Goal: Complete application form

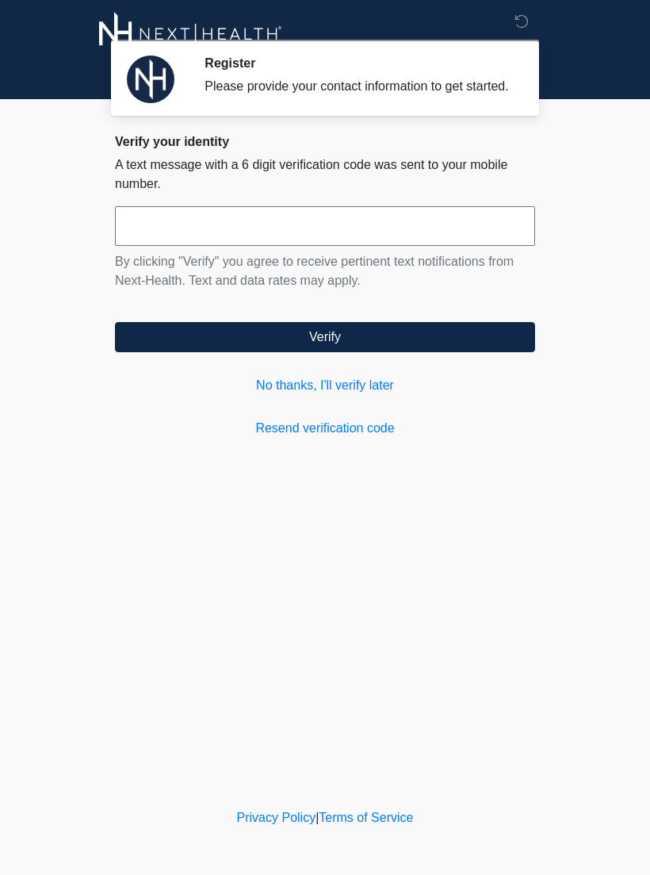
click at [172, 228] on input "text" at bounding box center [325, 226] width 420 height 40
type input "******"
click at [468, 349] on button "Verify" at bounding box center [325, 337] width 420 height 30
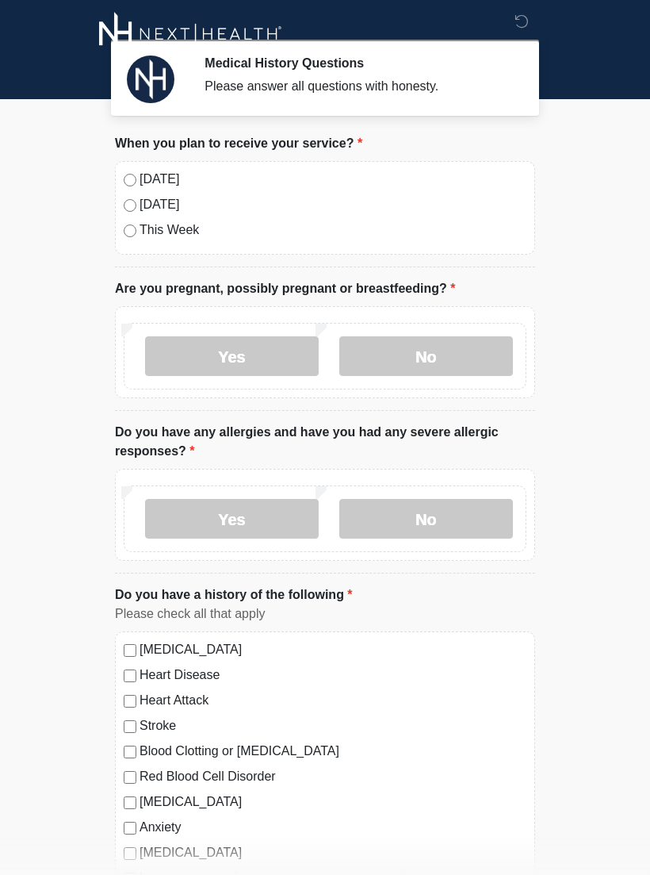
click at [209, 177] on label "[DATE]" at bounding box center [333, 179] width 387 height 19
click at [459, 365] on label "No" at bounding box center [426, 356] width 174 height 40
click at [480, 507] on label "No" at bounding box center [426, 519] width 174 height 40
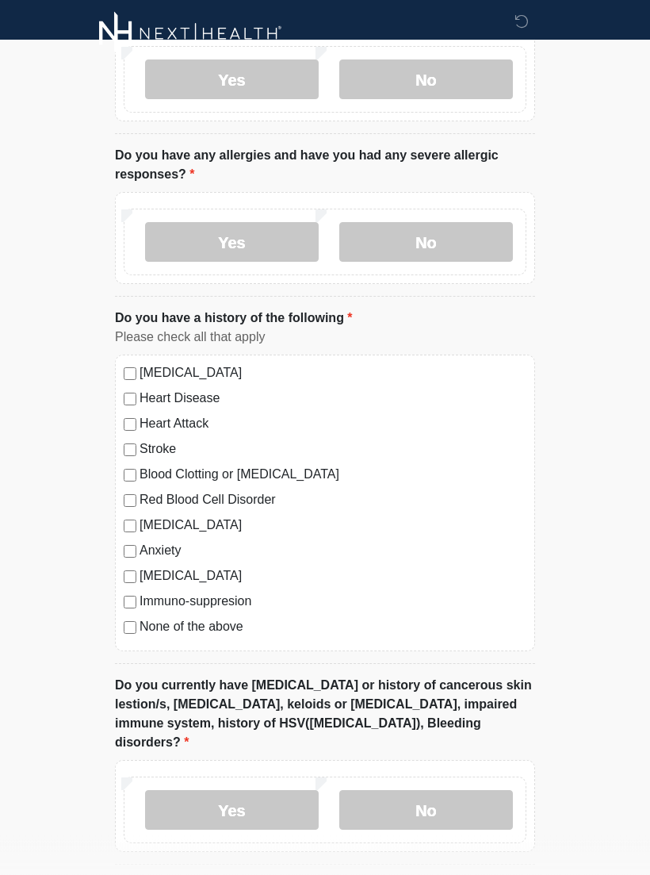
scroll to position [277, 0]
click at [196, 527] on label "[MEDICAL_DATA]" at bounding box center [333, 524] width 387 height 19
click at [196, 526] on label "[MEDICAL_DATA]" at bounding box center [333, 524] width 387 height 19
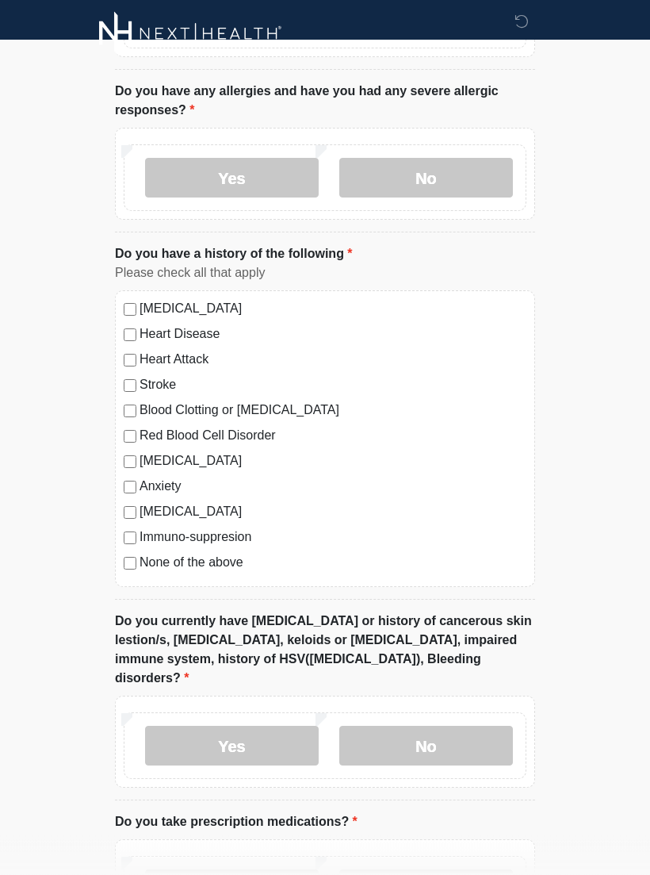
scroll to position [421, 0]
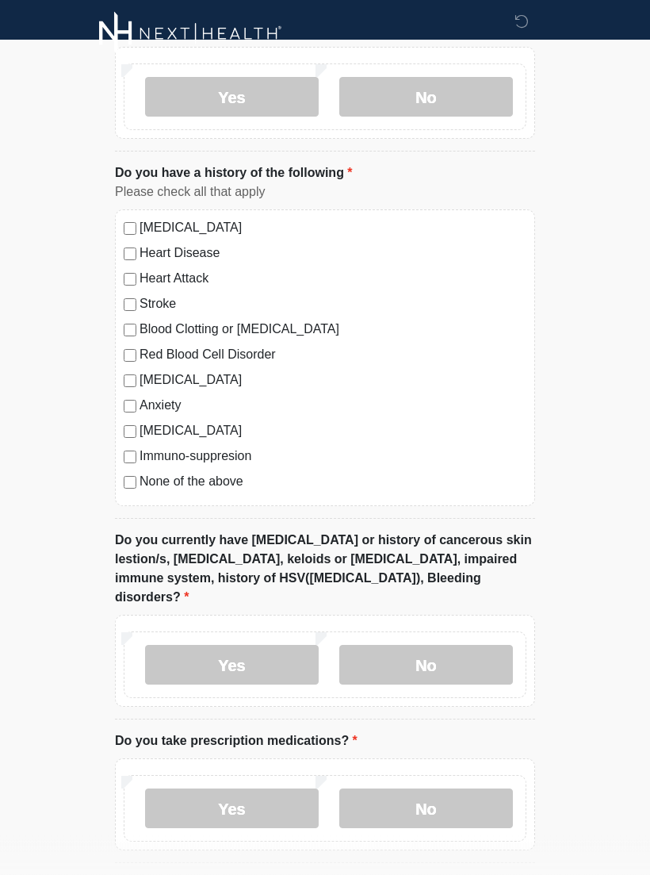
click at [266, 645] on label "Yes" at bounding box center [232, 665] width 174 height 40
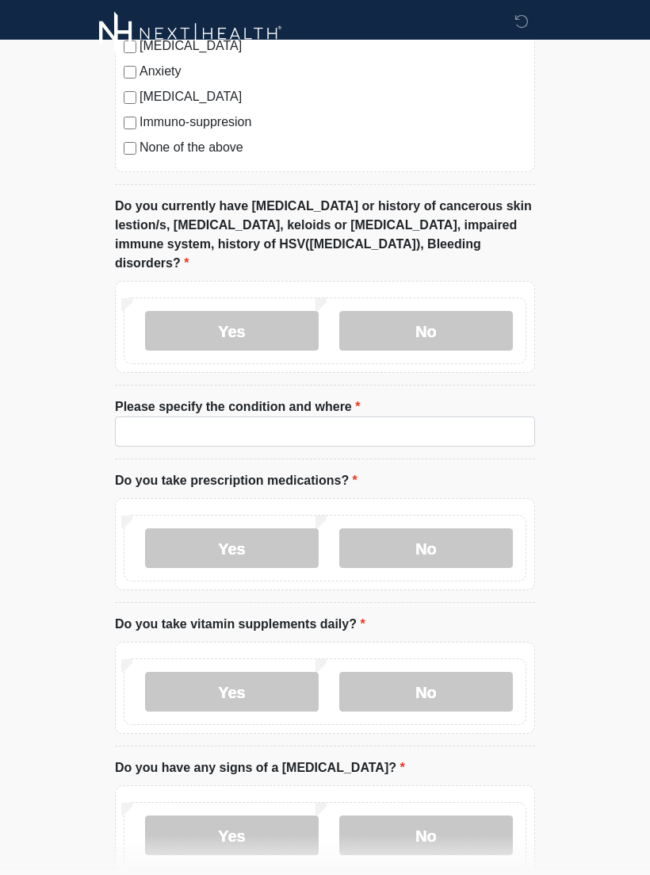
scroll to position [758, 0]
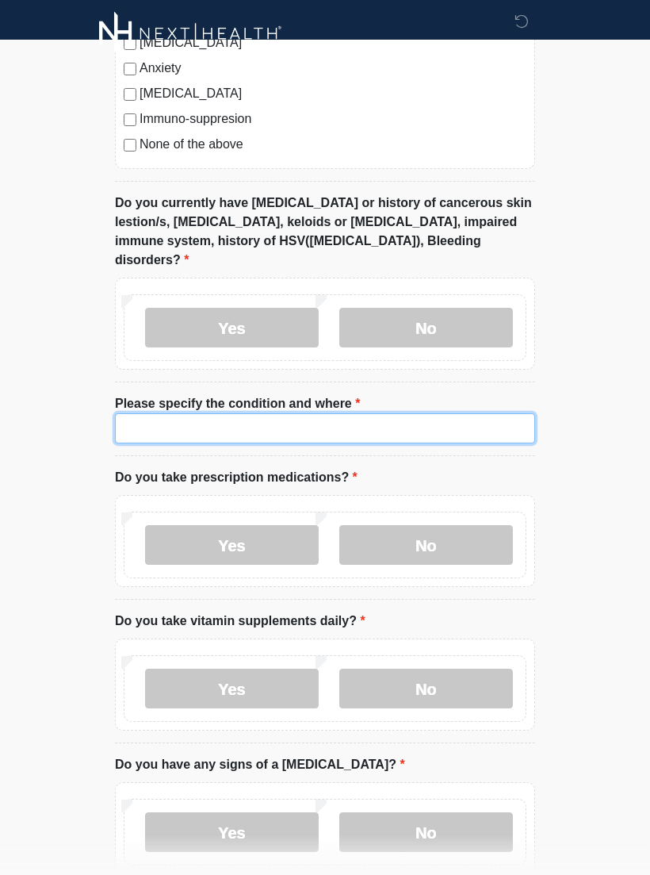
click at [432, 414] on input "Please specify the condition and where" at bounding box center [325, 429] width 420 height 30
type input "**********"
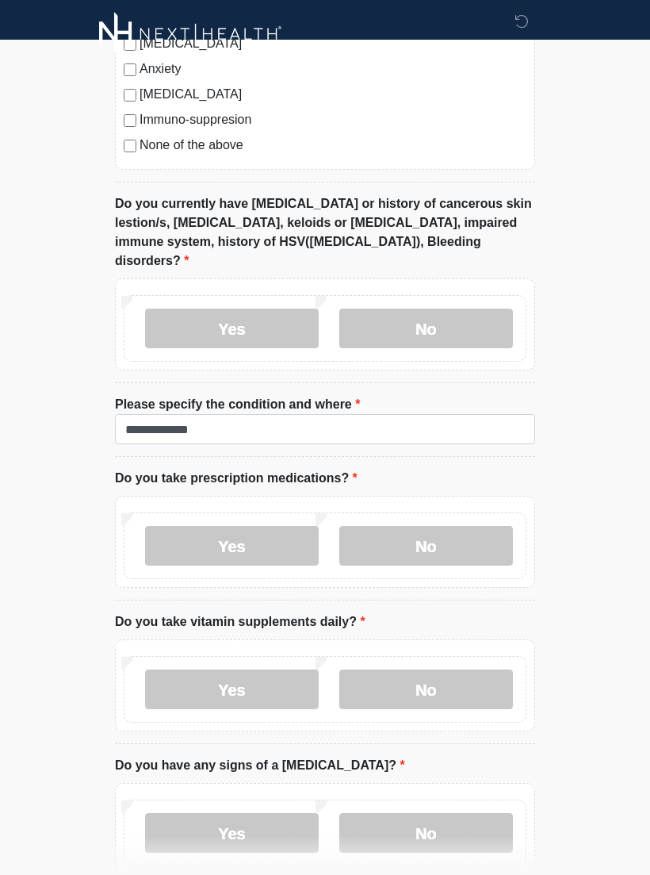
click at [278, 526] on label "Yes" at bounding box center [232, 546] width 174 height 40
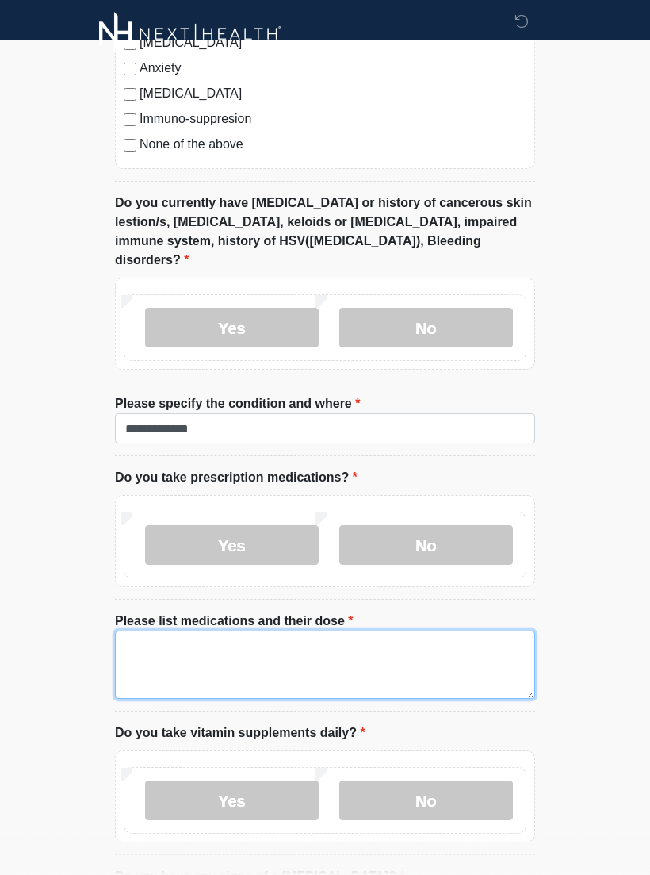
click at [455, 630] on textarea "Please list medications and their dose" at bounding box center [325, 664] width 420 height 68
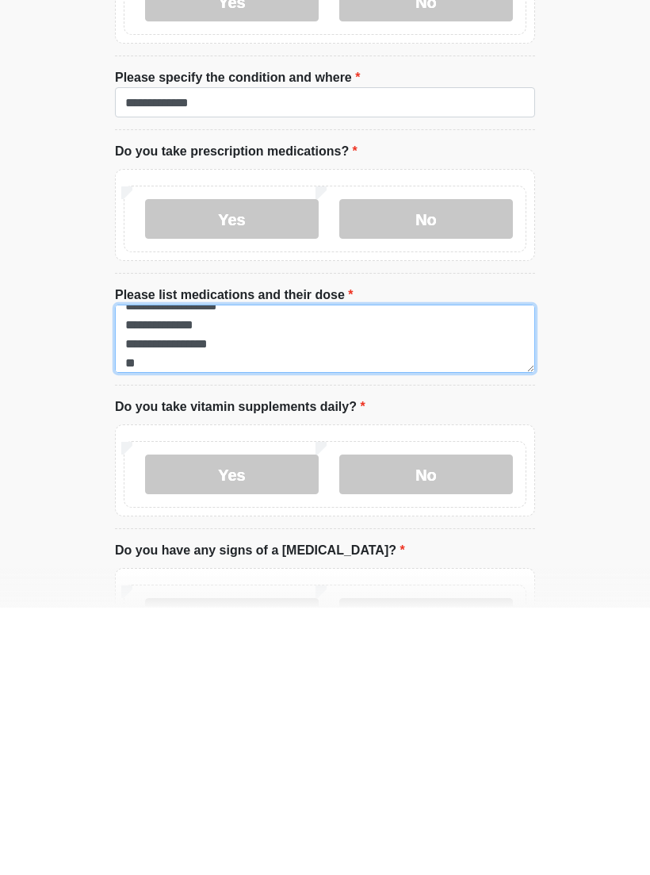
scroll to position [13, 0]
type textarea "**********"
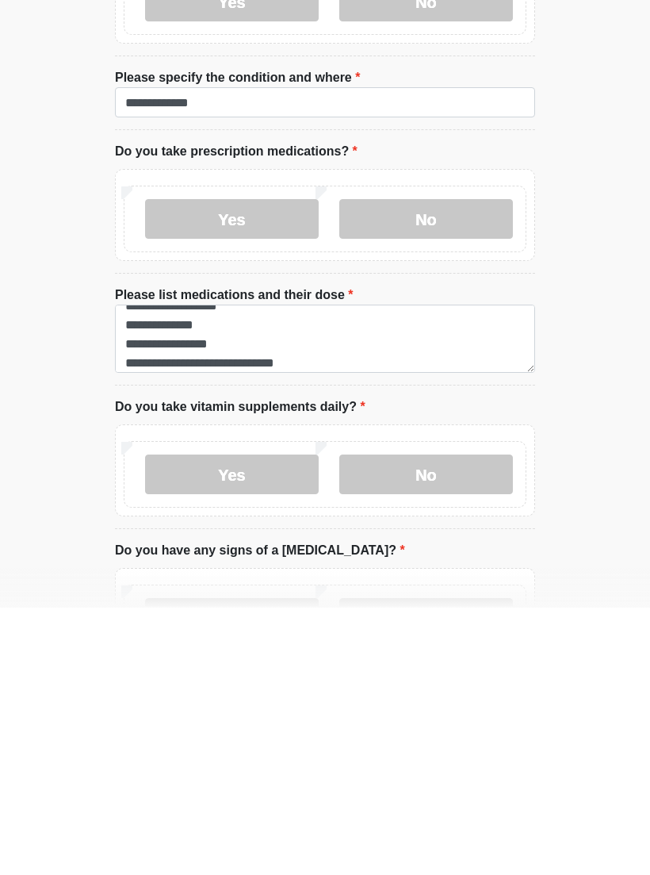
click at [300, 722] on label "Yes" at bounding box center [232, 742] width 174 height 40
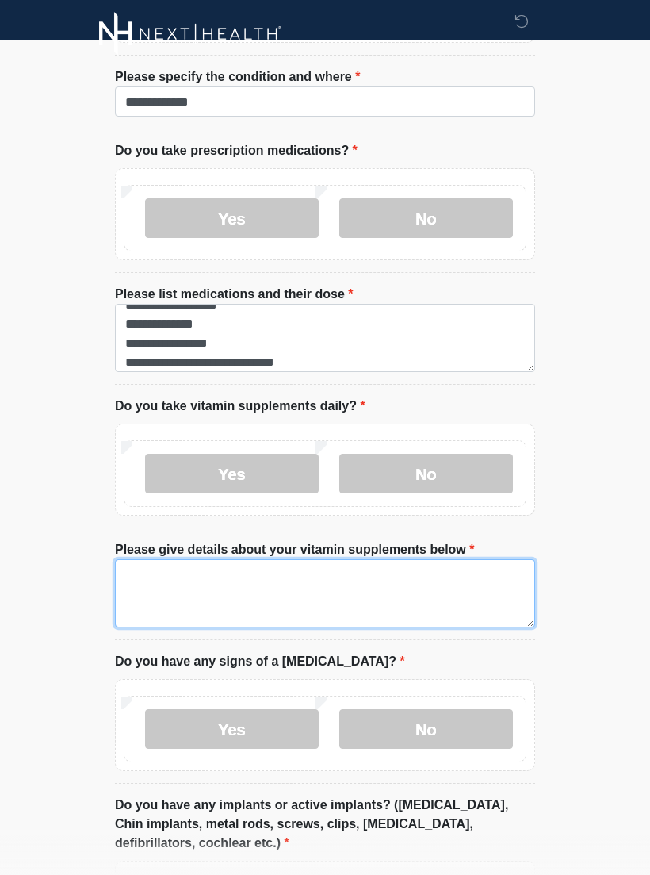
click at [416, 559] on textarea "Please give details about your vitamin supplements below" at bounding box center [325, 593] width 420 height 68
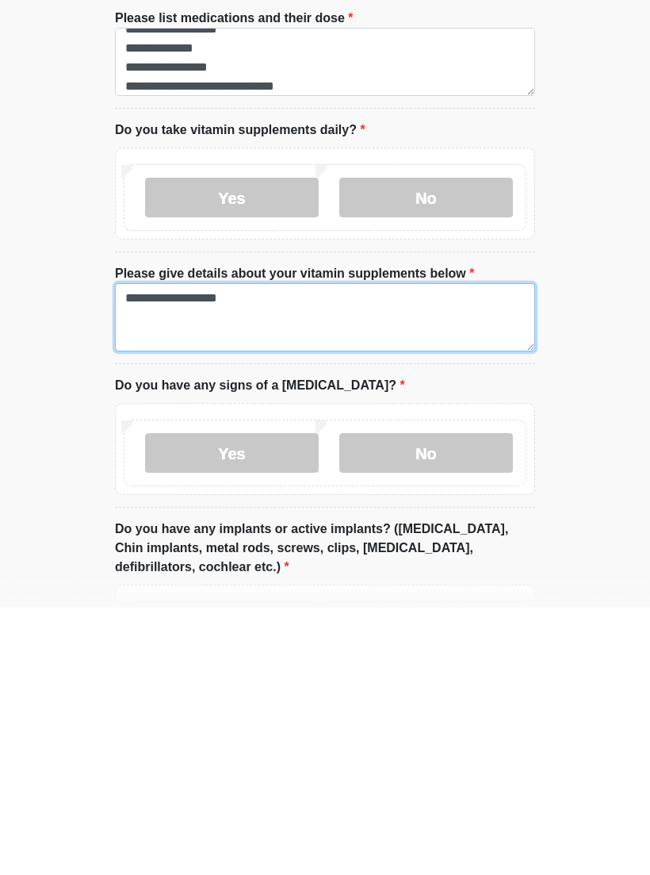
scroll to position [1103, 0]
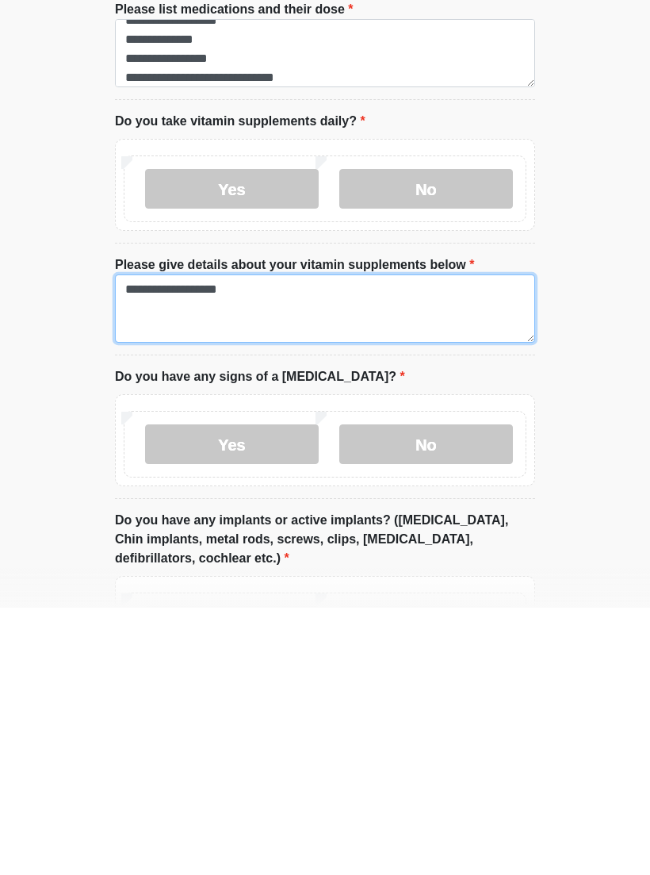
type textarea "**********"
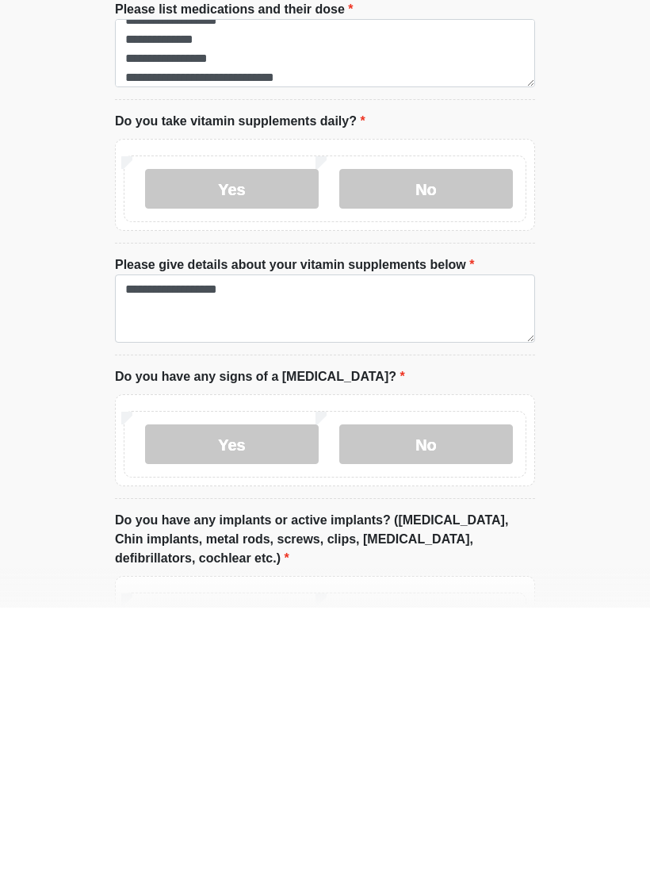
click at [446, 691] on label "No" at bounding box center [426, 711] width 174 height 40
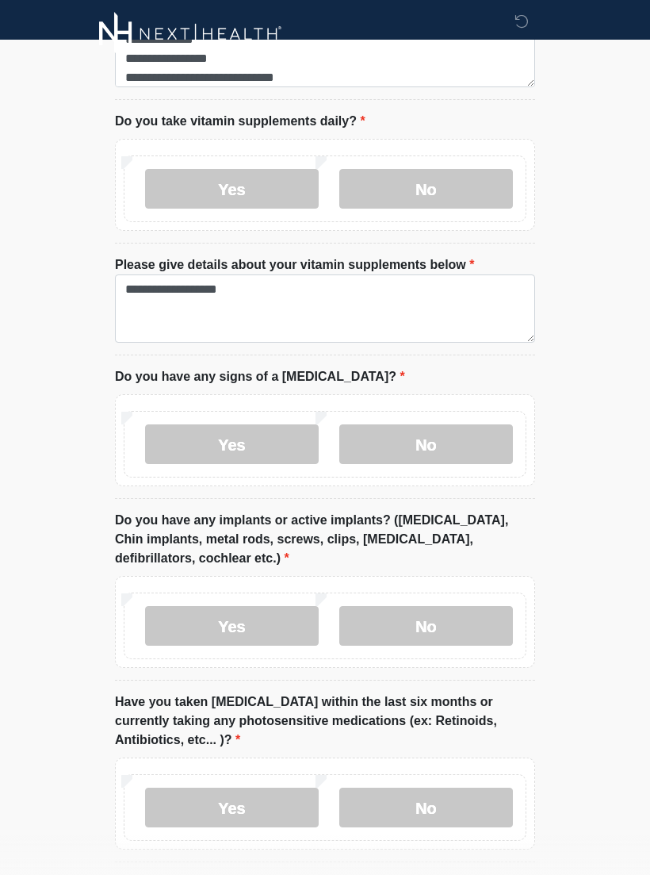
click at [457, 606] on label "No" at bounding box center [426, 626] width 174 height 40
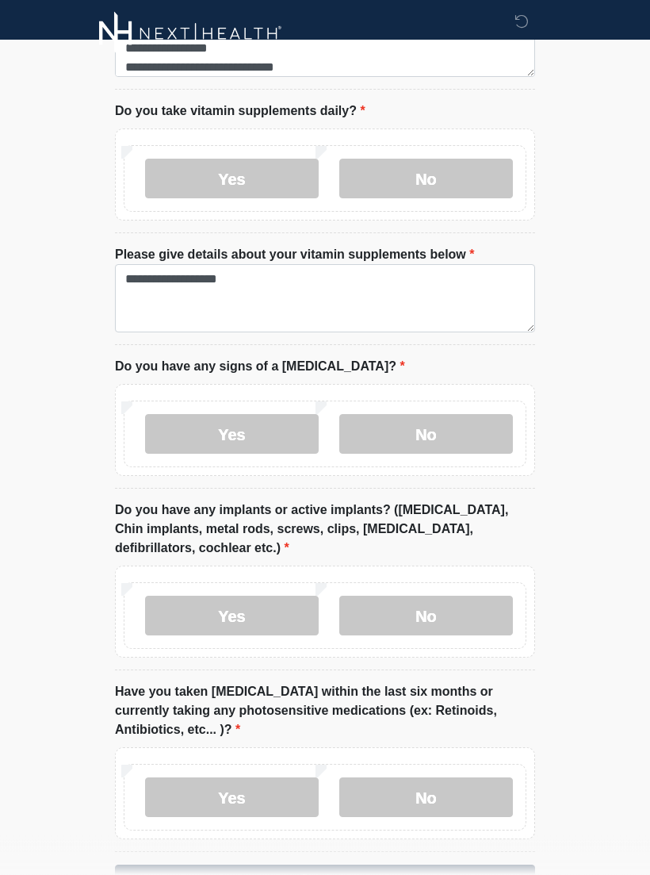
scroll to position [1436, 0]
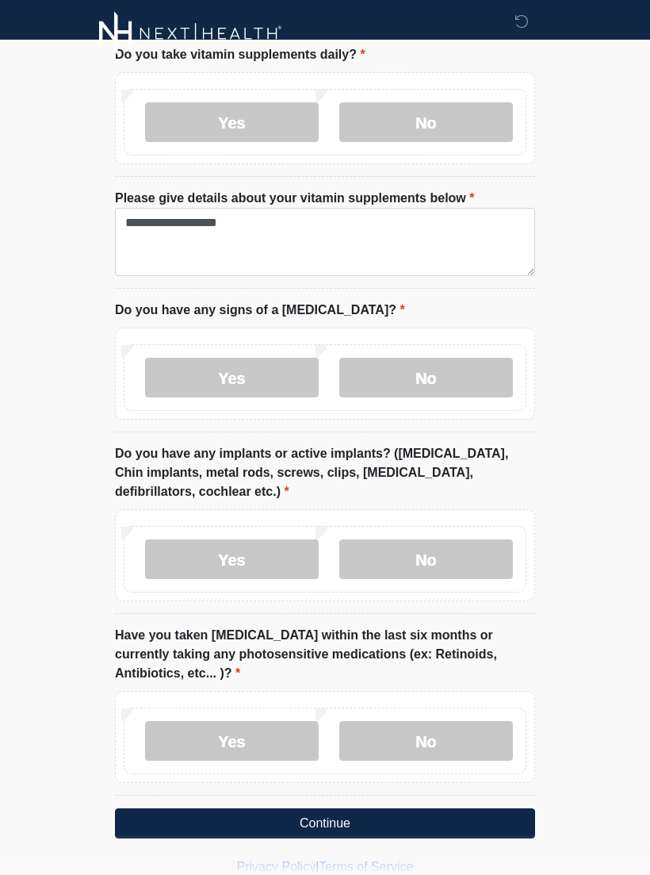
click at [469, 723] on label "No" at bounding box center [426, 742] width 174 height 40
click at [480, 809] on button "Continue" at bounding box center [325, 824] width 420 height 30
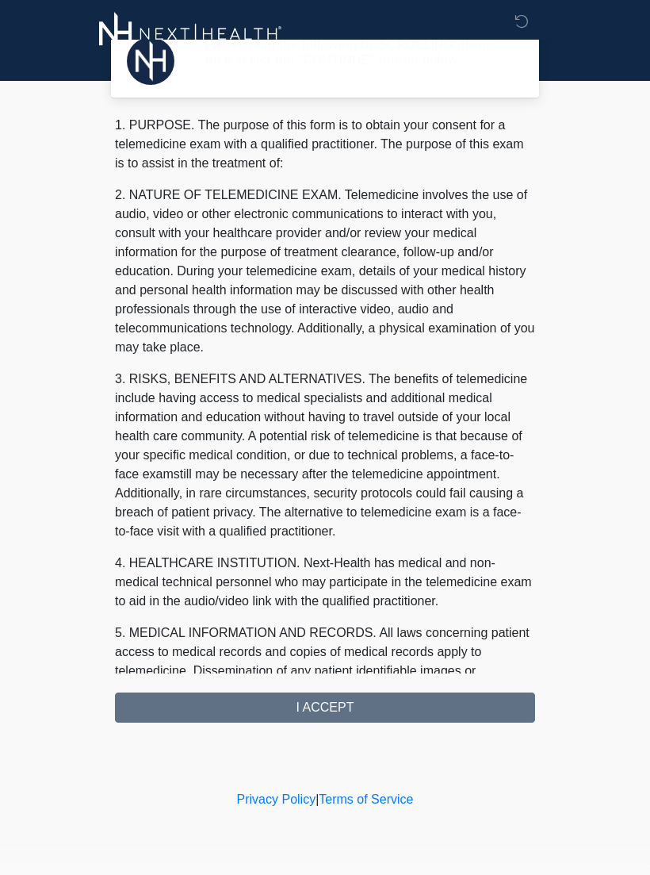
scroll to position [0, 0]
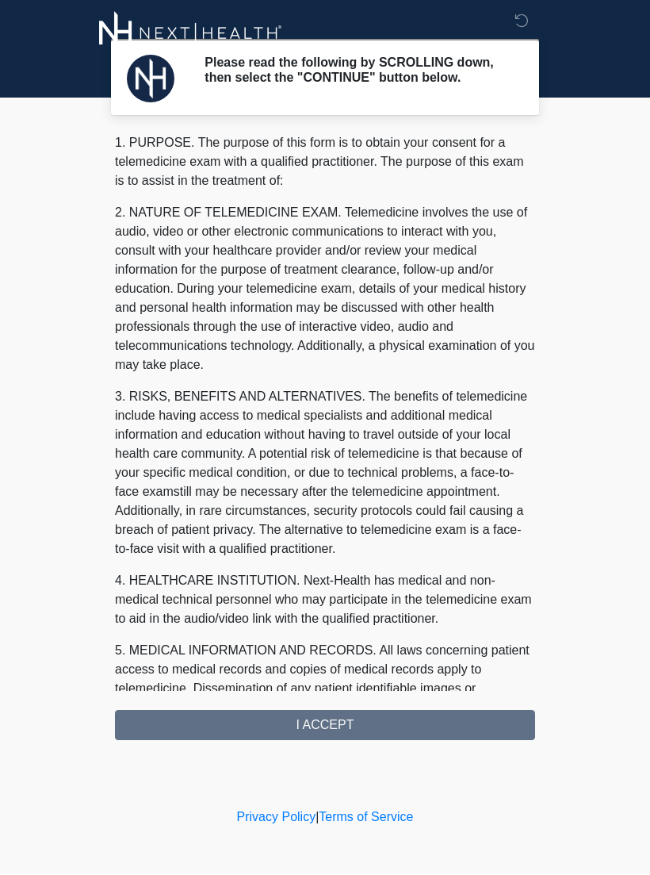
click at [457, 722] on div "1. PURPOSE. The purpose of this form is to obtain your consent for a telemedici…" at bounding box center [325, 437] width 420 height 607
click at [437, 729] on div "1. PURPOSE. The purpose of this form is to obtain your consent for a telemedici…" at bounding box center [325, 437] width 420 height 607
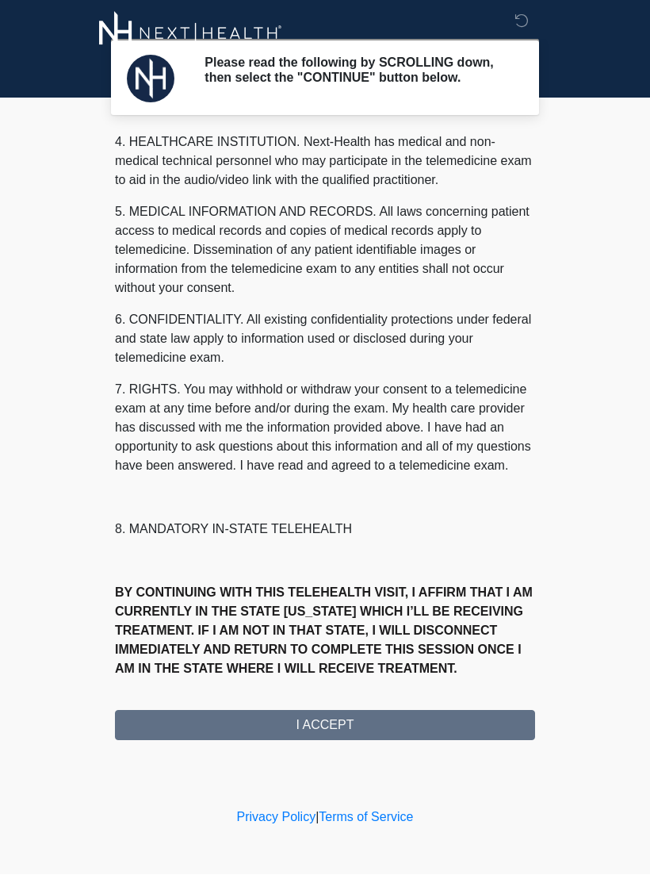
scroll to position [477, 0]
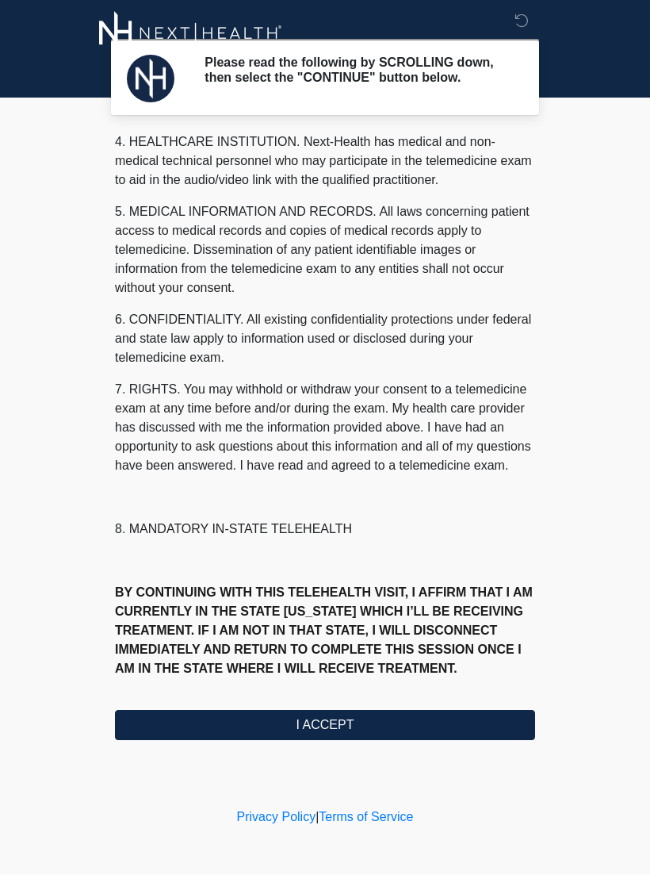
click at [368, 733] on button "I ACCEPT" at bounding box center [325, 725] width 420 height 30
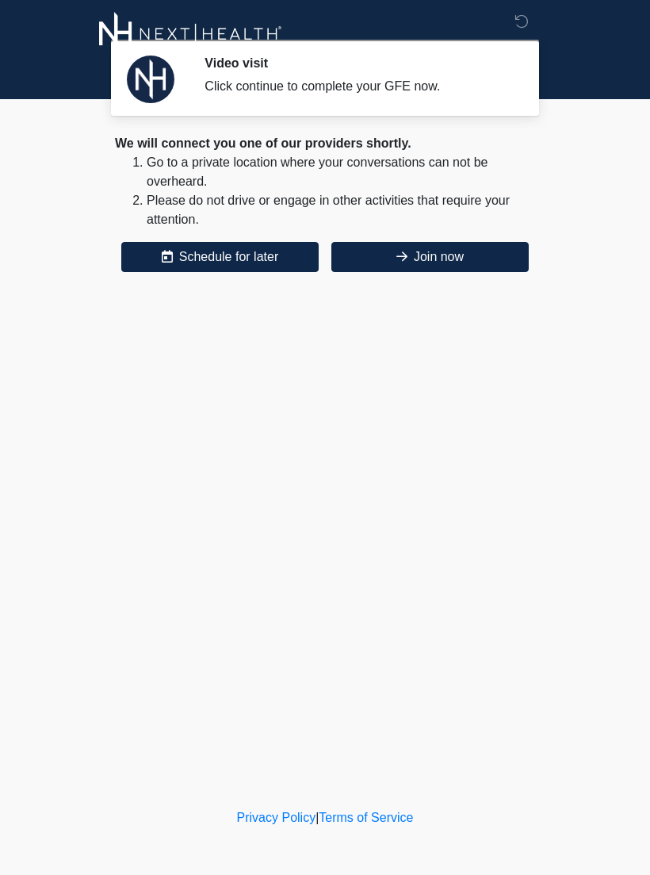
click at [507, 266] on button "Join now" at bounding box center [429, 257] width 197 height 30
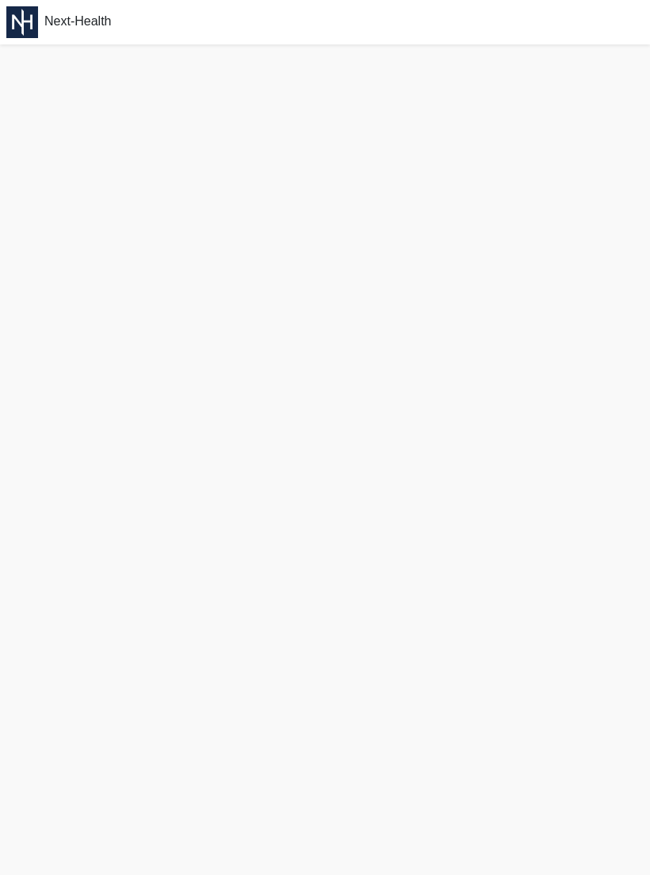
scroll to position [31, 0]
